Goal: Transaction & Acquisition: Book appointment/travel/reservation

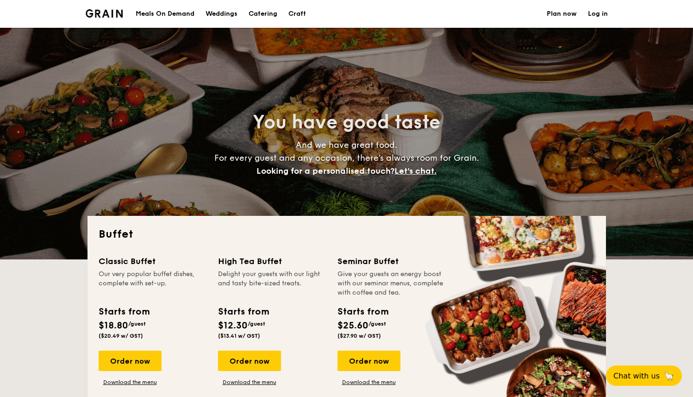
select select
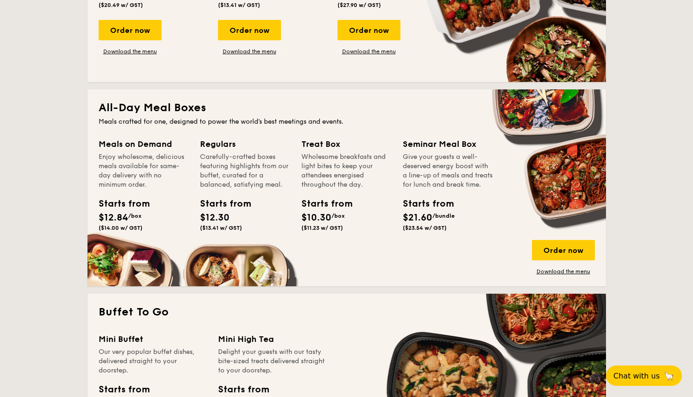
scroll to position [251, 0]
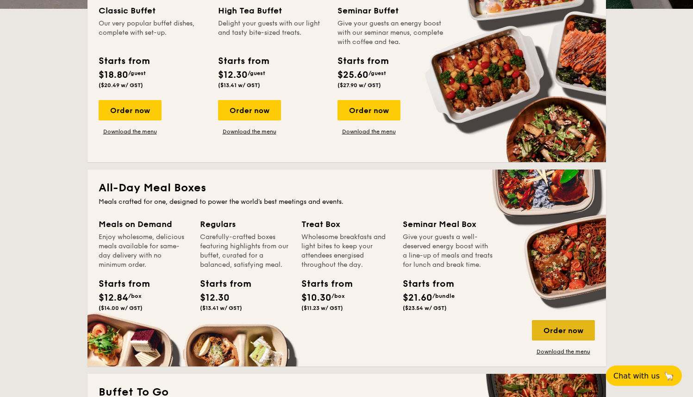
click at [556, 336] on div "Order now" at bounding box center [563, 330] width 63 height 20
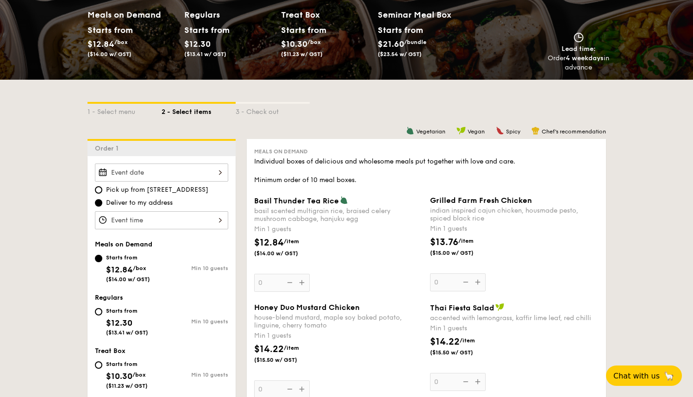
scroll to position [126, 0]
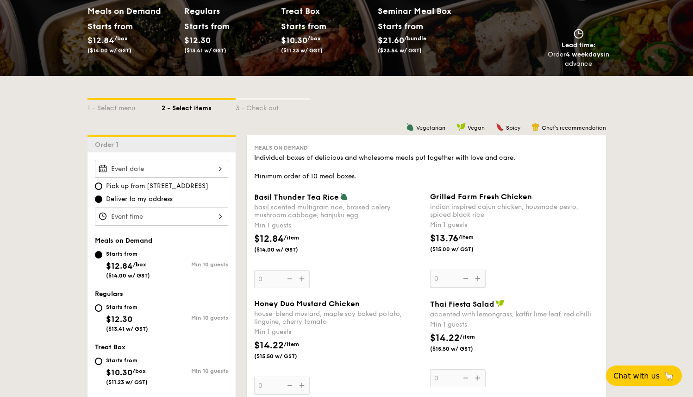
select select
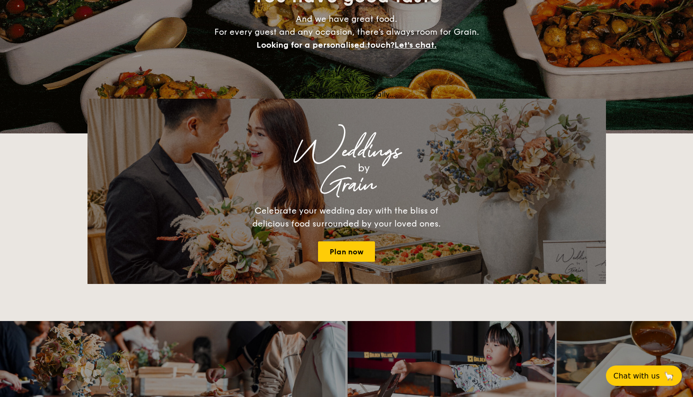
scroll to position [251, 0]
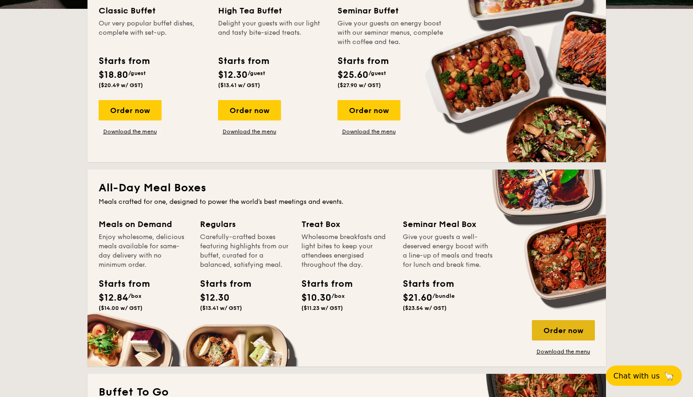
click at [577, 332] on div "Order now" at bounding box center [563, 330] width 63 height 20
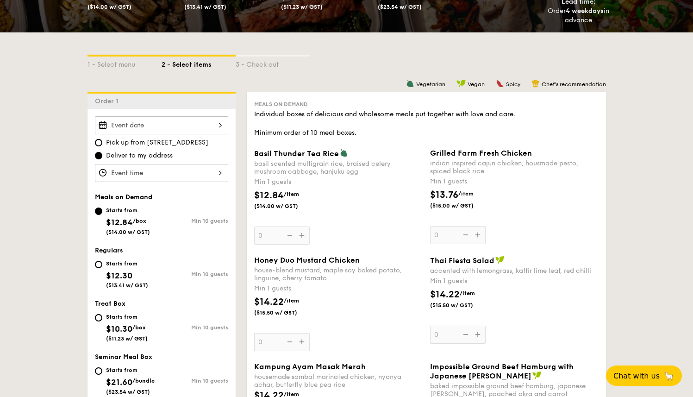
scroll to position [214, 0]
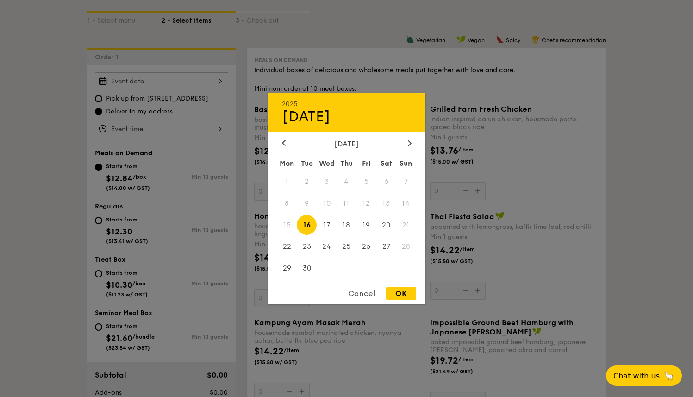
click at [208, 82] on div "2025 Sep [DATE] Tue Wed Thu Fri Sat Sun 1 2 3 4 5 6 7 8 9 10 11 12 13 14 15 16 …" at bounding box center [161, 81] width 133 height 18
click at [408, 291] on div "OK" at bounding box center [401, 293] width 30 height 13
type input "[DATE]"
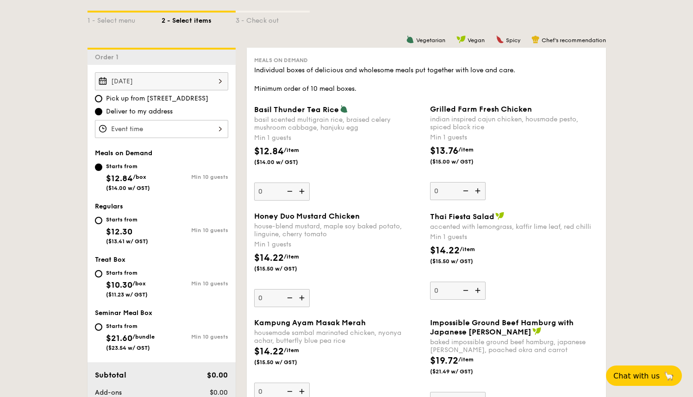
click at [225, 120] on div at bounding box center [161, 129] width 133 height 18
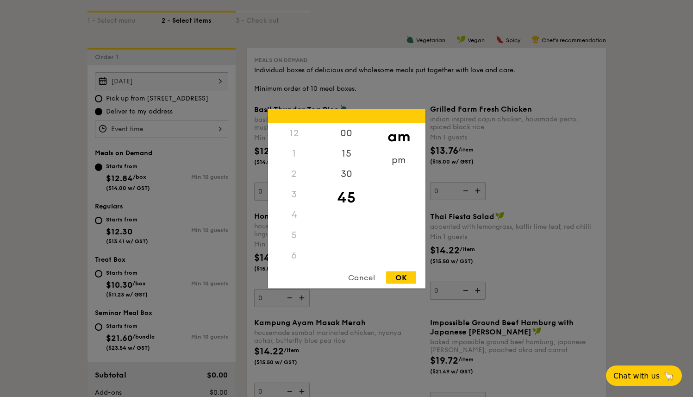
scroll to position [110, 0]
click at [298, 230] on div "10" at bounding box center [294, 230] width 52 height 27
click at [394, 279] on div "OK" at bounding box center [401, 277] width 30 height 13
type input "10:45AM"
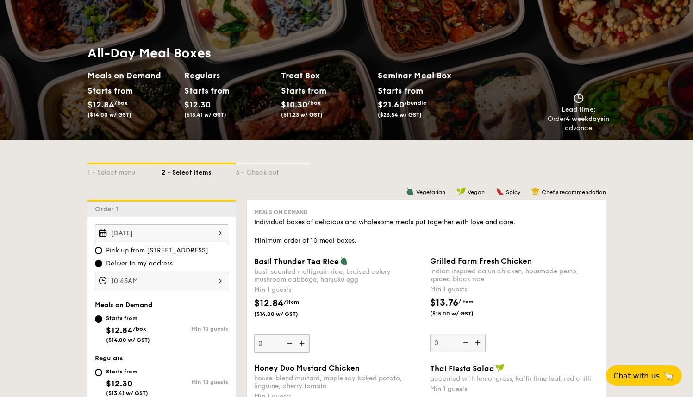
scroll to position [0, 0]
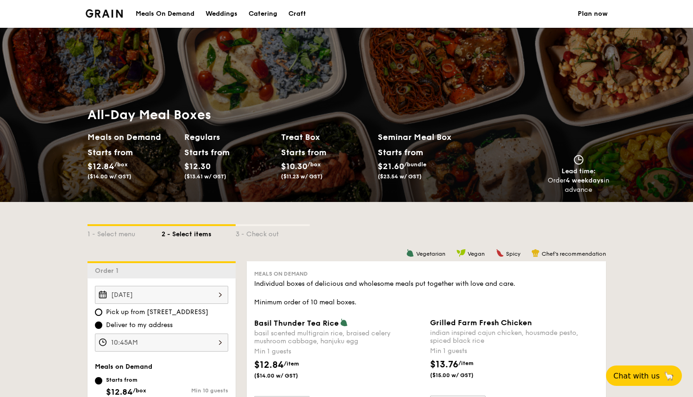
select select
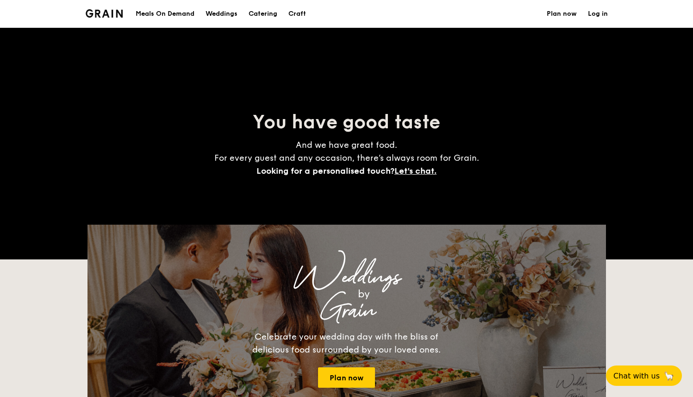
scroll to position [251, 0]
